Goal: Task Accomplishment & Management: Complete application form

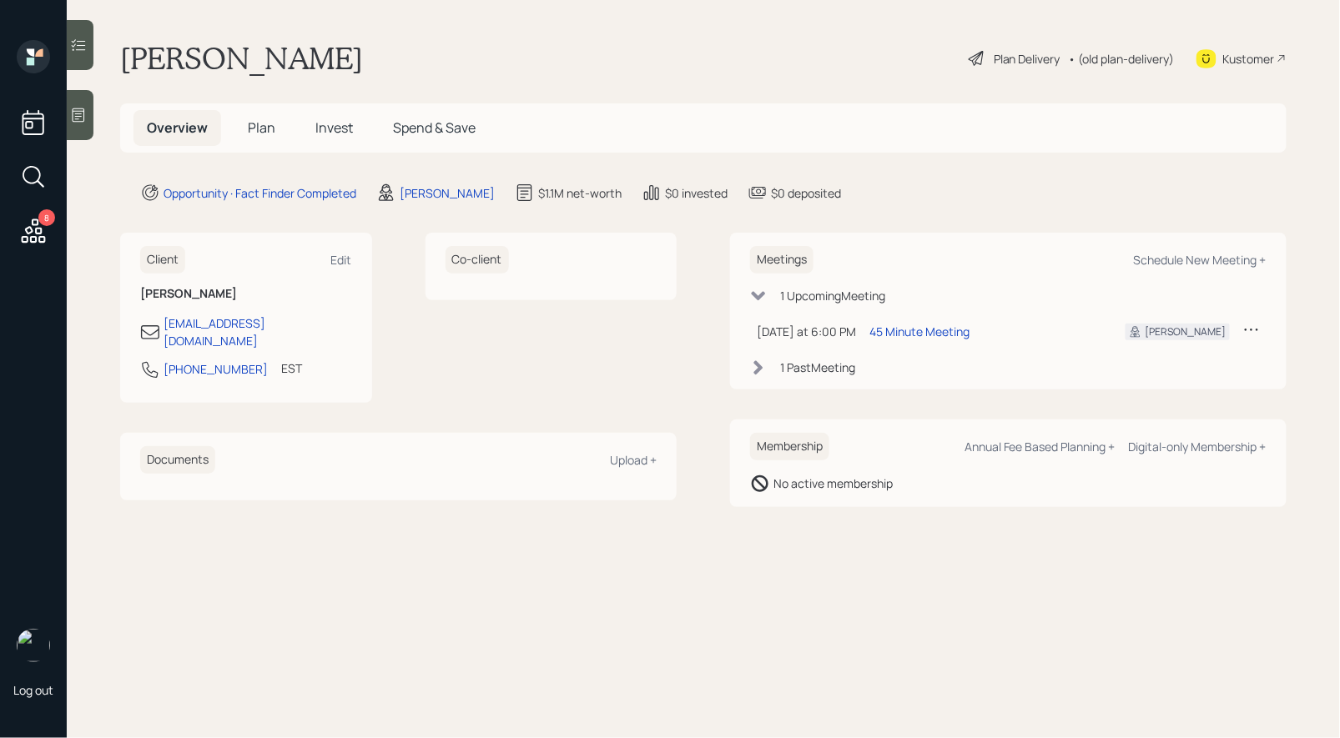
click at [84, 111] on icon at bounding box center [79, 115] width 13 height 14
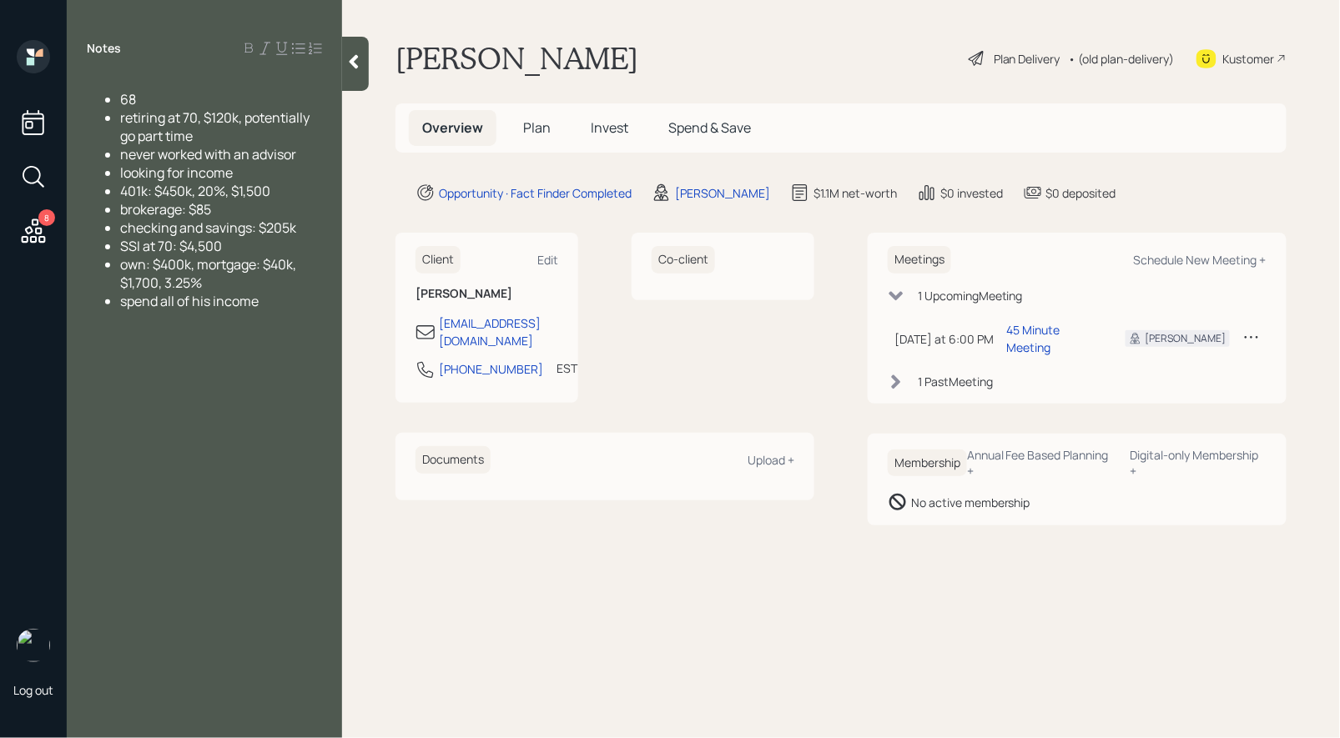
click at [536, 123] on span "Plan" at bounding box center [537, 127] width 28 height 18
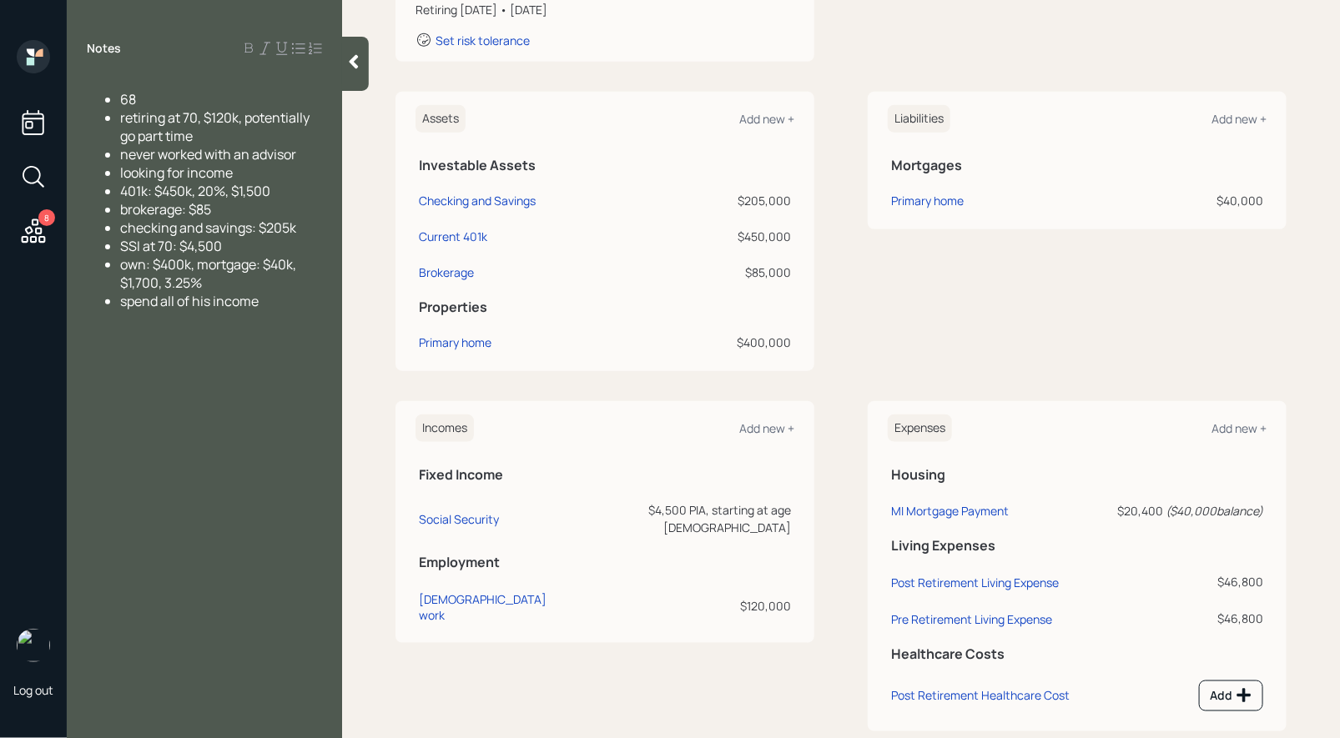
scroll to position [342, 0]
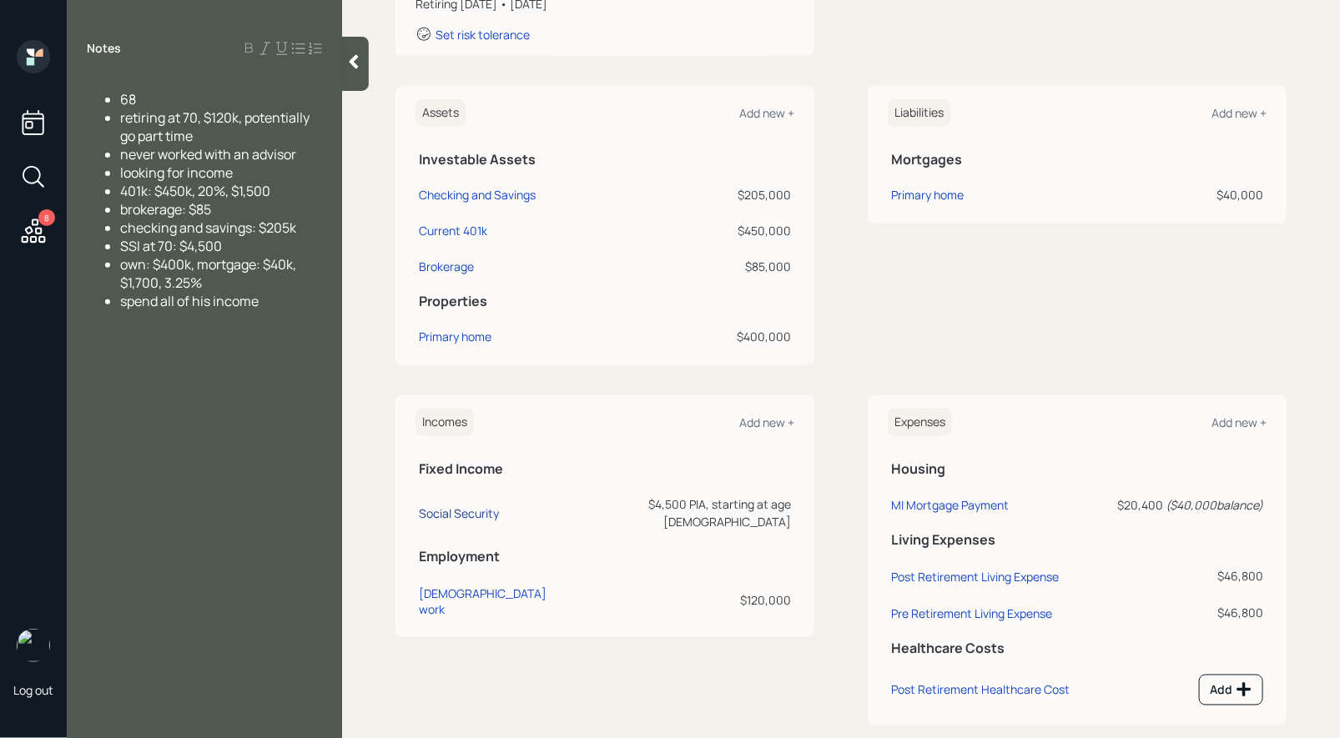
click at [478, 506] on div "Social Security" at bounding box center [459, 514] width 80 height 16
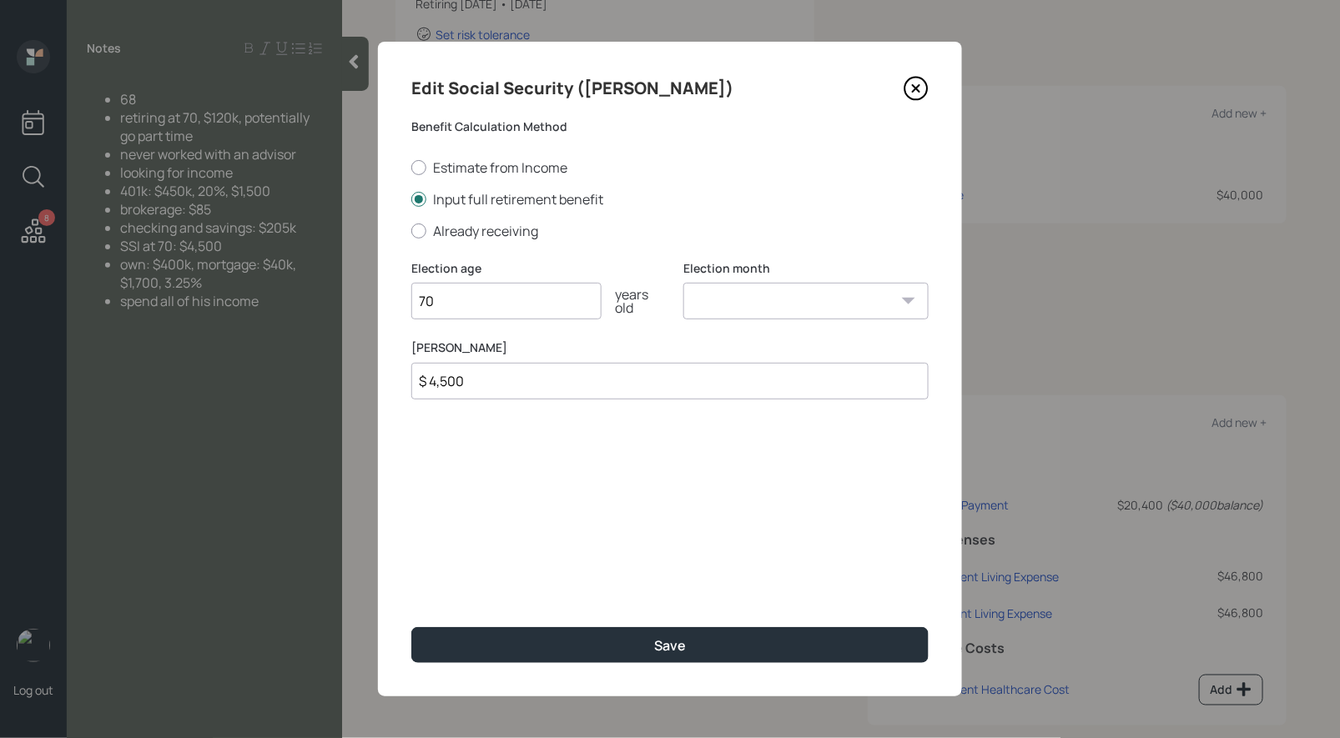
click at [563, 390] on input "$ 4,500" at bounding box center [669, 381] width 517 height 37
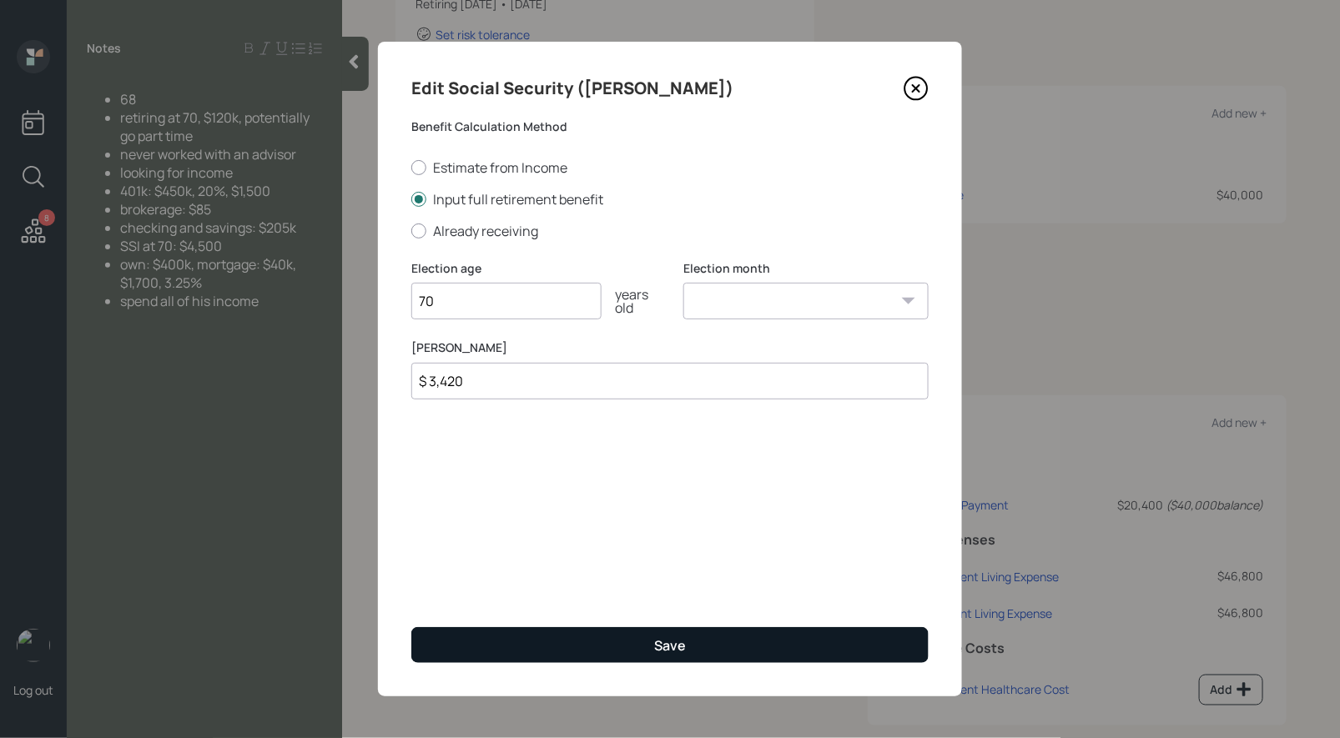
type input "$ 3,420"
click at [470, 647] on button "Save" at bounding box center [669, 645] width 517 height 36
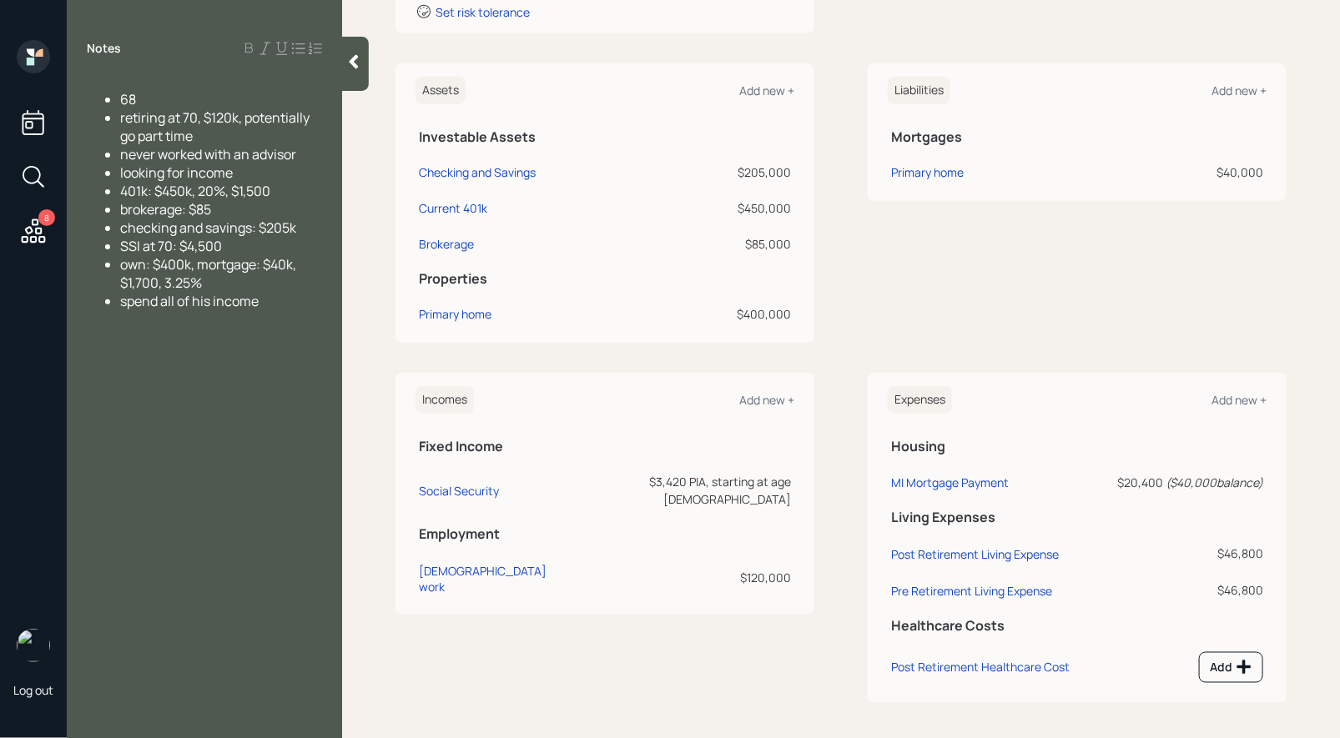
scroll to position [368, 0]
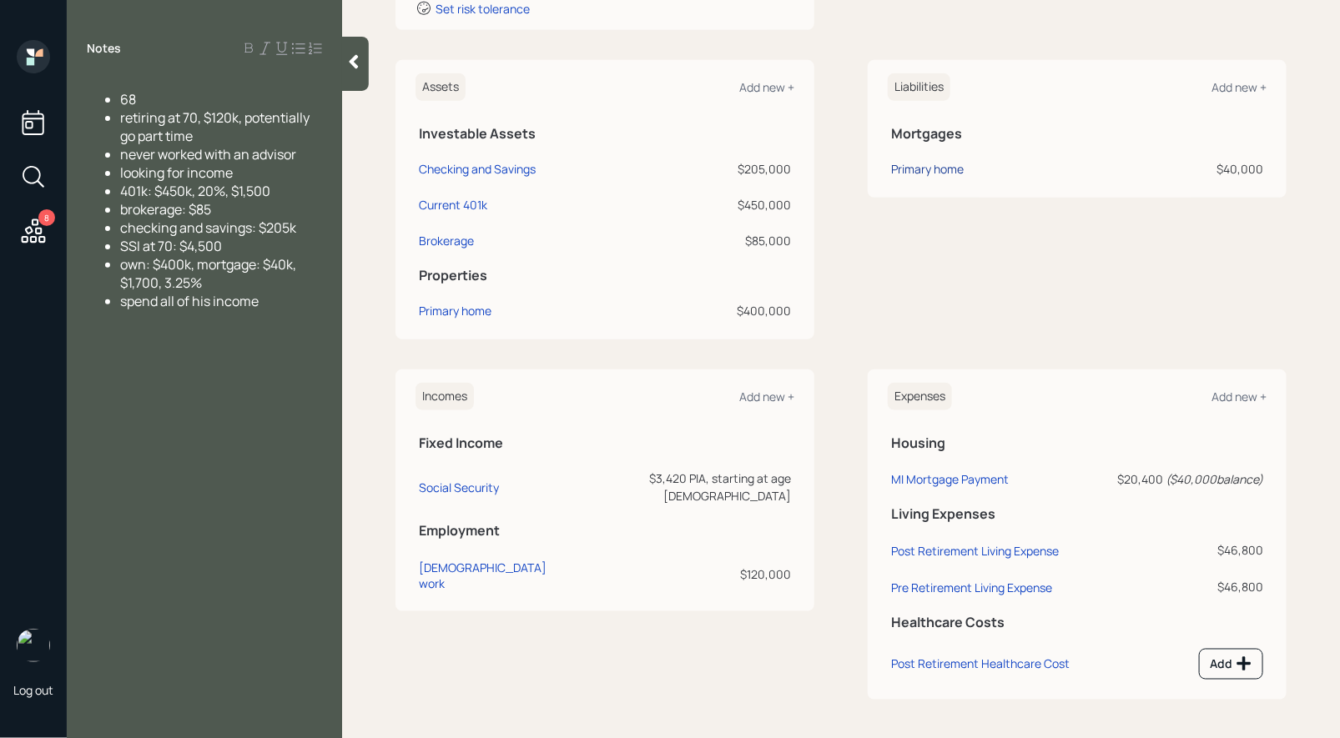
click at [923, 160] on div "Primary home" at bounding box center [927, 169] width 73 height 18
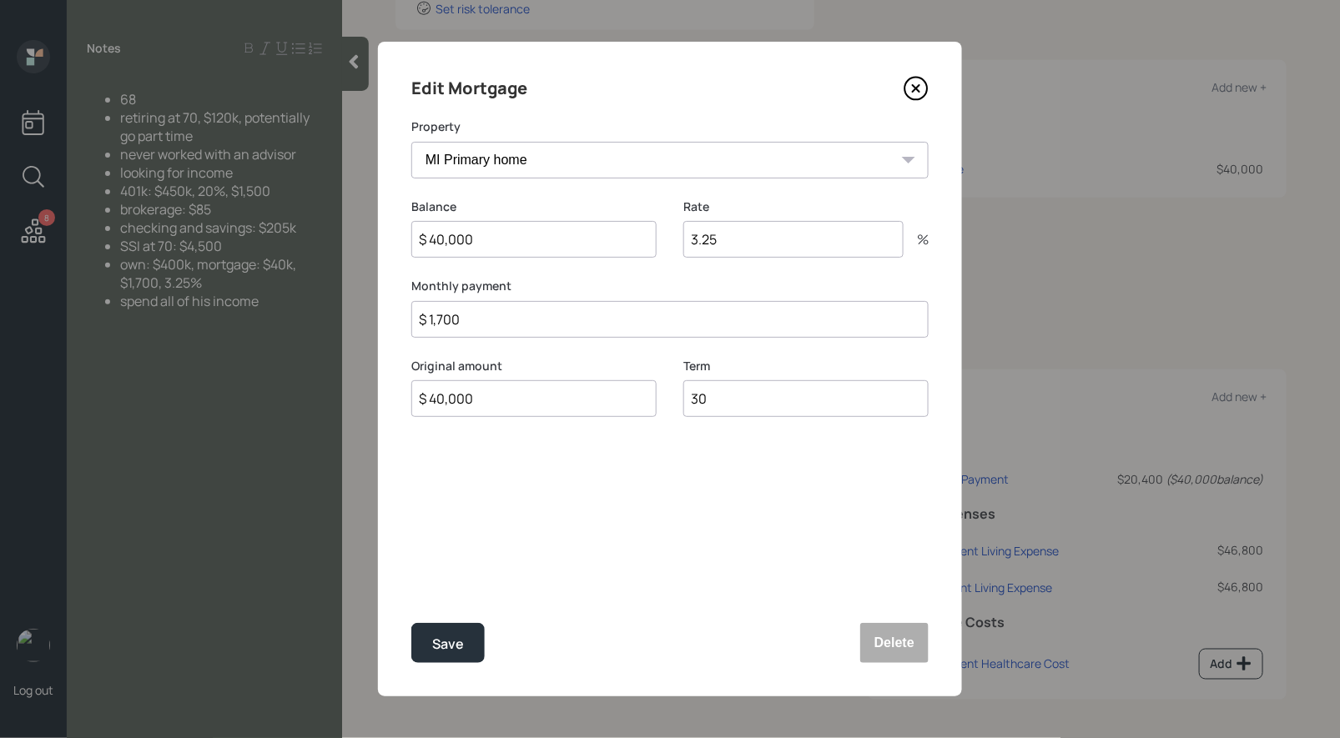
click at [913, 83] on icon at bounding box center [915, 88] width 25 height 25
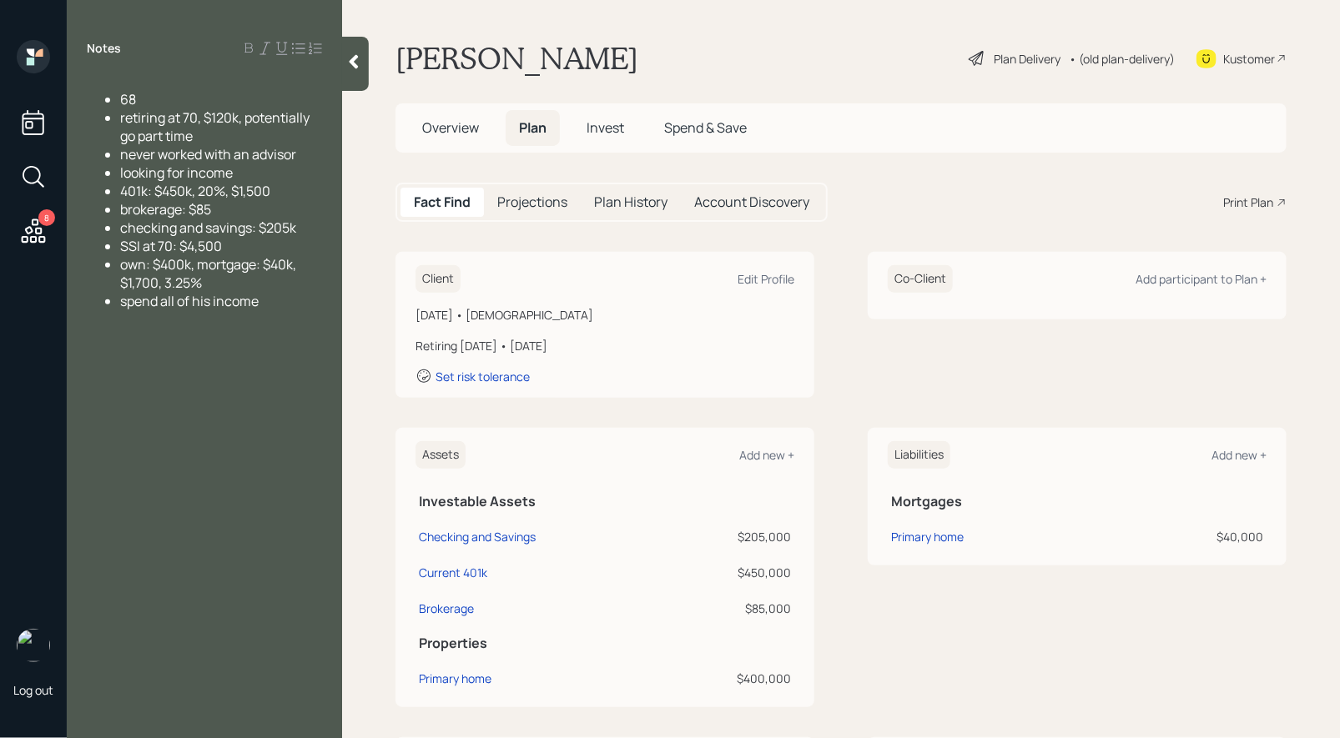
click at [1011, 55] on div "Plan Delivery" at bounding box center [1027, 59] width 67 height 18
